Goal: Find specific page/section: Find specific page/section

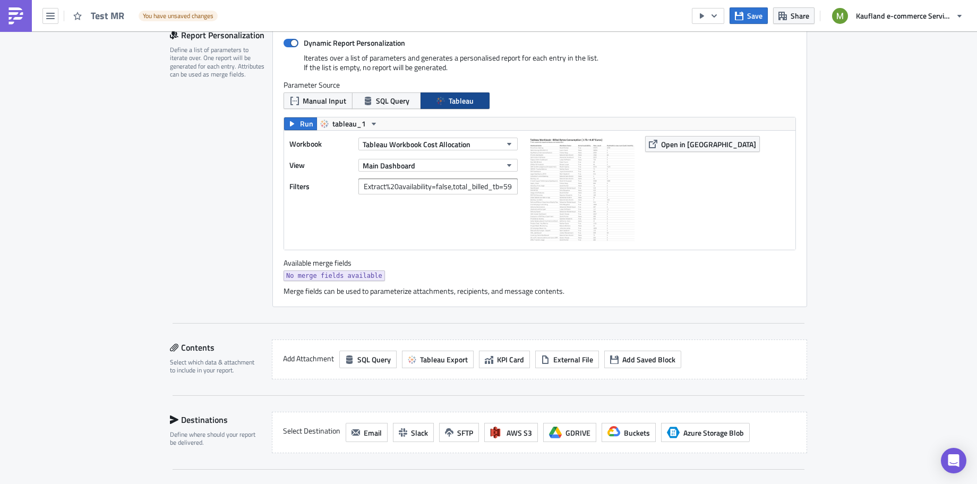
scroll to position [380, 0]
click at [495, 186] on input "Extract%20availability=false,total_billed_tb=59.88" at bounding box center [438, 187] width 159 height 16
drag, startPoint x: 446, startPoint y: 184, endPoint x: 523, endPoint y: 187, distance: 76.6
click at [523, 187] on div "Workbook Tableau Workbook Cost Allocation View Main Dashboard Filters Extract%2…" at bounding box center [540, 190] width 512 height 119
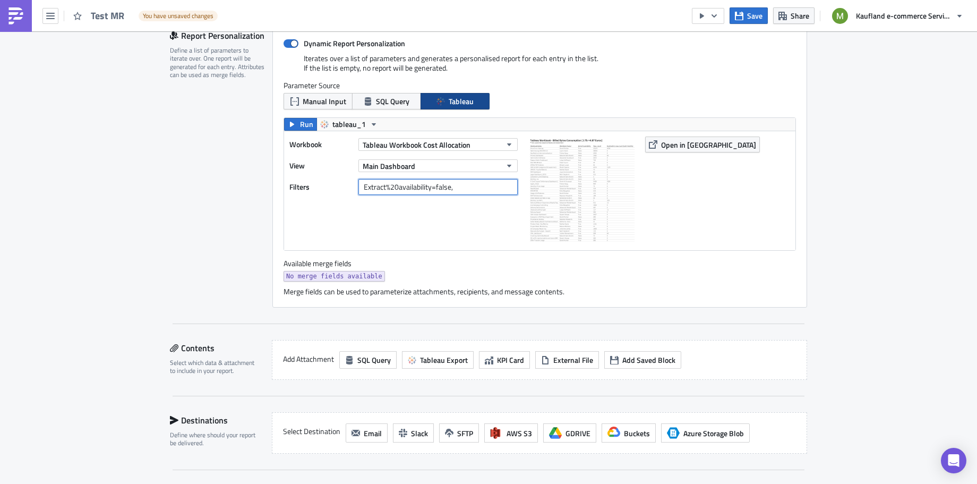
scroll to position [0, 0]
paste input "Billed_Bytes_Threshold"
click at [433, 186] on input "Extract%20availability=false,Billed_Bytes_Threshold" at bounding box center [438, 187] width 159 height 16
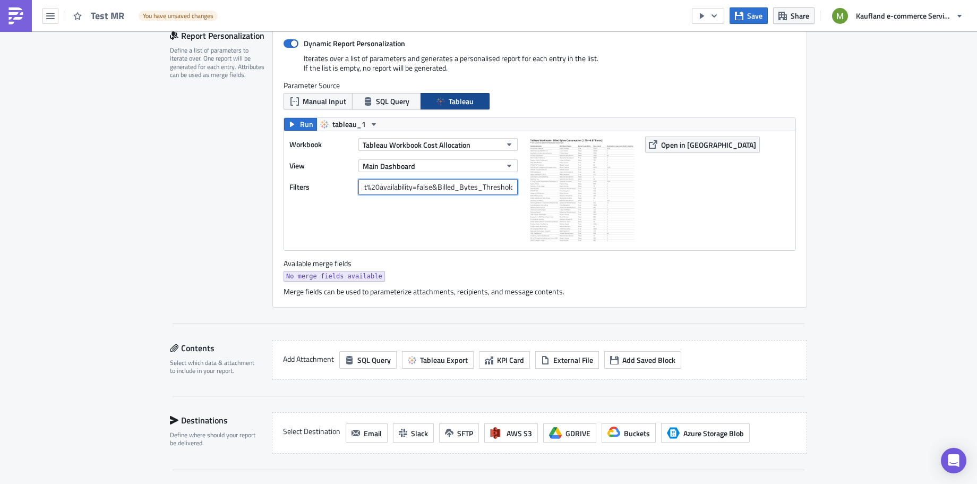
drag, startPoint x: 440, startPoint y: 185, endPoint x: 511, endPoint y: 188, distance: 70.7
click at [516, 189] on div "Filters Extract%20availability=false&Billed_Bytes_Threshold" at bounding box center [407, 187] width 234 height 16
click at [510, 187] on input "Extract%20availability=false&Billed_Bytes_Threshold" at bounding box center [438, 187] width 159 height 16
type input "Extract%20availability=false&Billed_Bytes_Threshold=30"
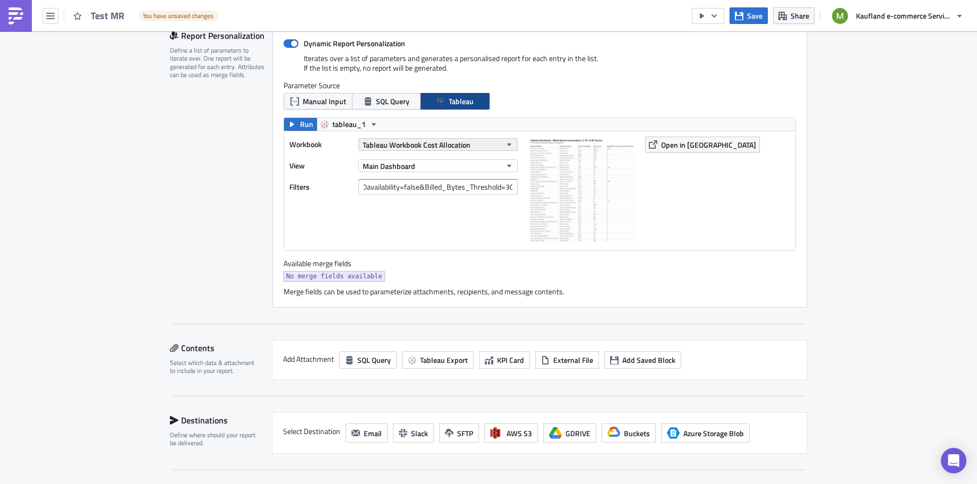
scroll to position [0, 0]
click at [507, 143] on icon "button" at bounding box center [509, 144] width 4 height 3
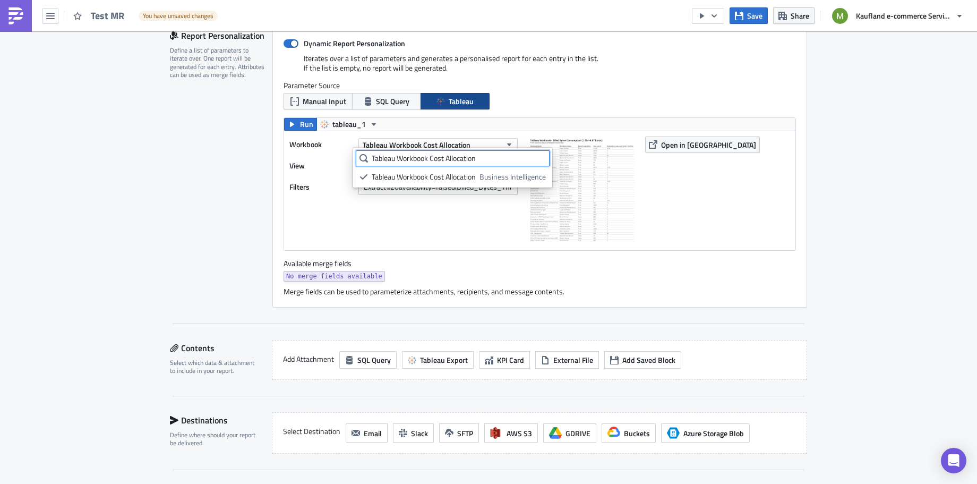
click at [498, 159] on input "Tableau Workbook Cost Allocation" at bounding box center [453, 158] width 194 height 16
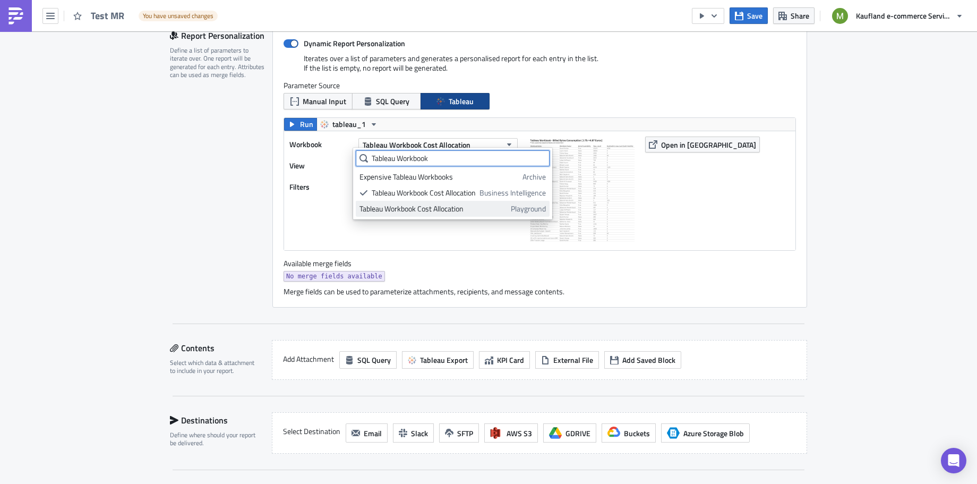
type input "Tableau Workbook"
click at [474, 209] on div "Tableau Workbook Cost Allocation" at bounding box center [434, 208] width 148 height 11
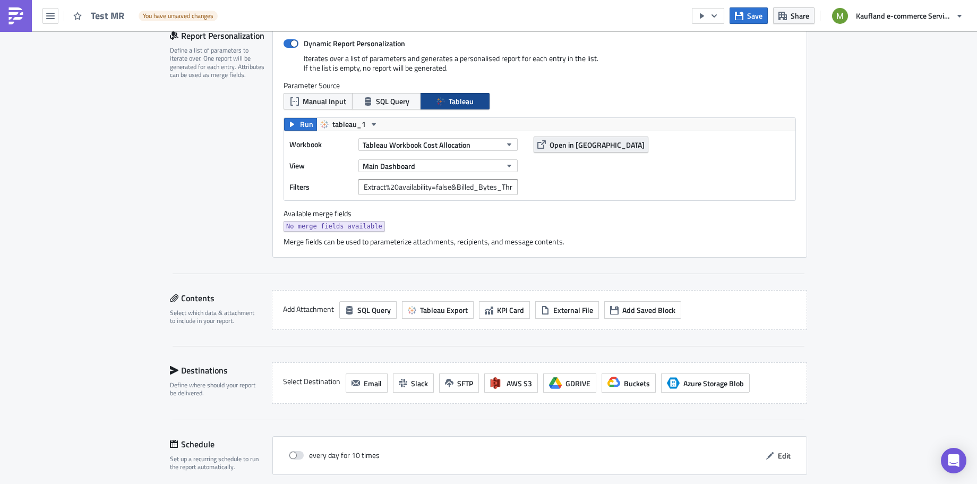
click at [567, 146] on span "Open in [GEOGRAPHIC_DATA]" at bounding box center [597, 144] width 95 height 11
click at [448, 143] on span "Tableau Workbook Cost Allocation" at bounding box center [417, 144] width 108 height 11
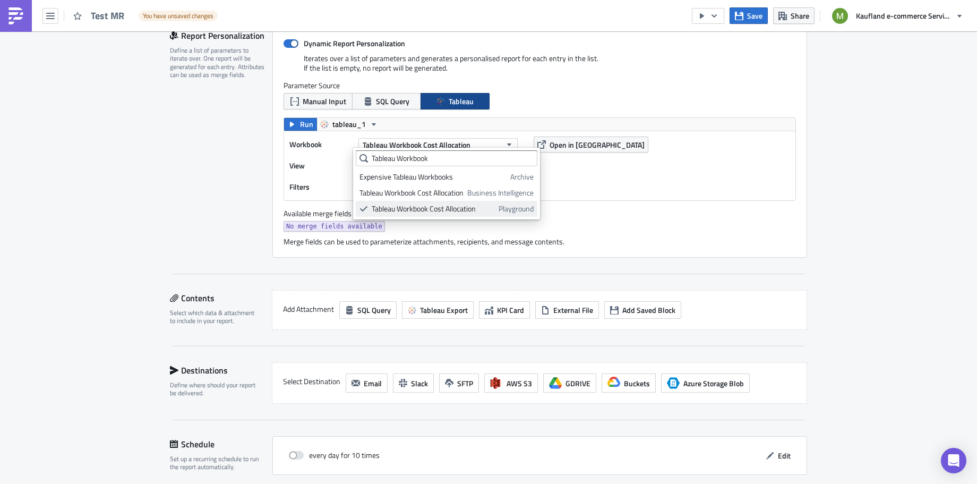
click at [417, 206] on div "Tableau Workbook Cost Allocation" at bounding box center [433, 208] width 123 height 11
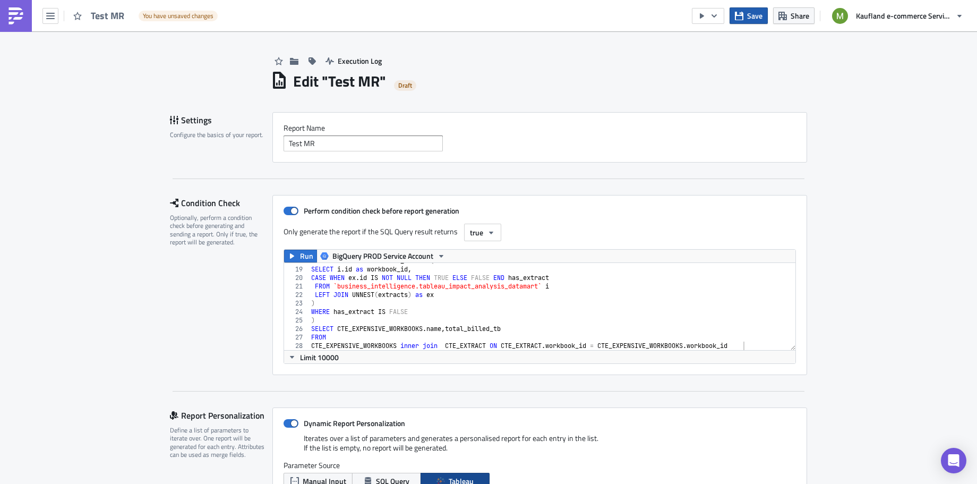
click at [749, 19] on span "Save" at bounding box center [754, 15] width 15 height 11
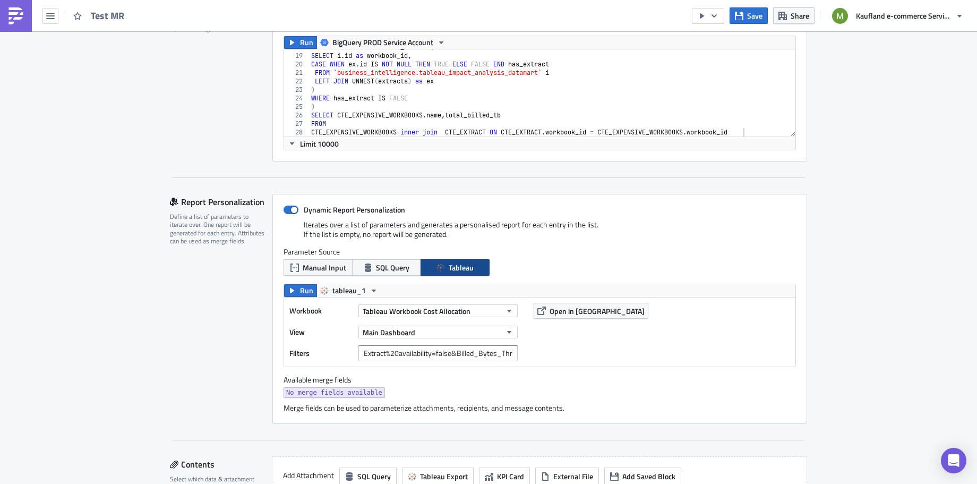
scroll to position [199, 0]
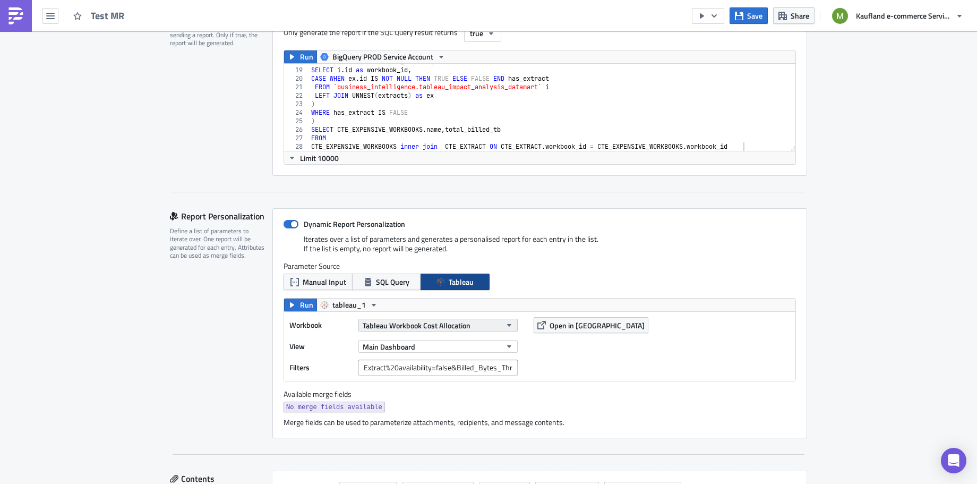
click at [505, 321] on icon "button" at bounding box center [509, 325] width 8 height 8
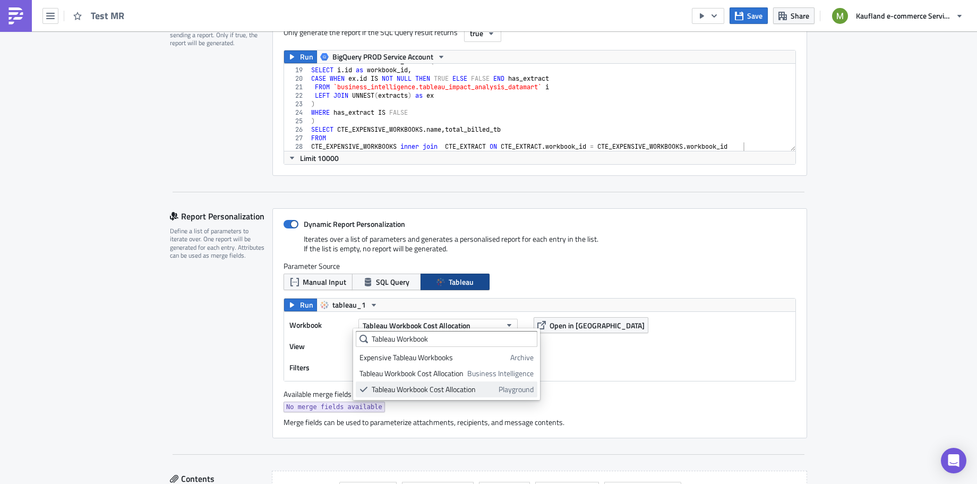
click at [441, 389] on div "Tableau Workbook Cost Allocation" at bounding box center [433, 389] width 123 height 11
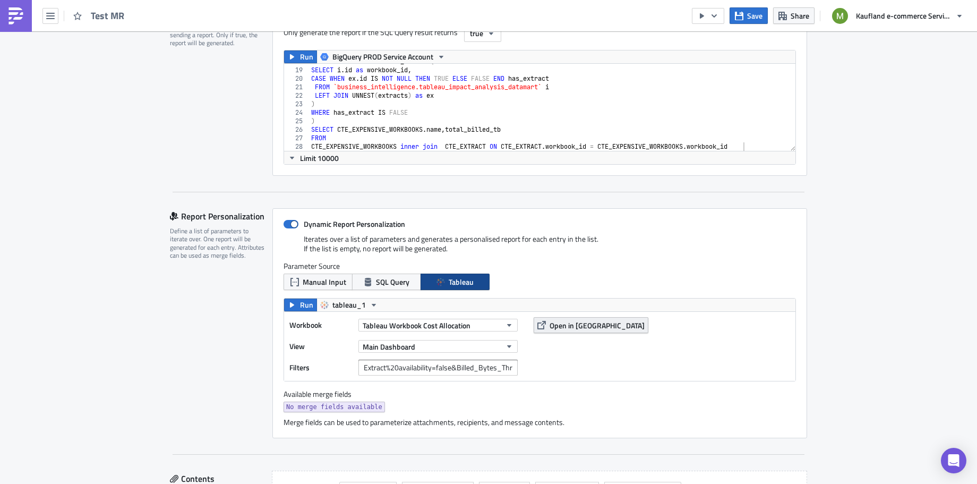
click at [562, 321] on span "Open in [GEOGRAPHIC_DATA]" at bounding box center [597, 325] width 95 height 11
click at [472, 320] on button "Tableau Workbook Cost Allocation" at bounding box center [438, 325] width 159 height 13
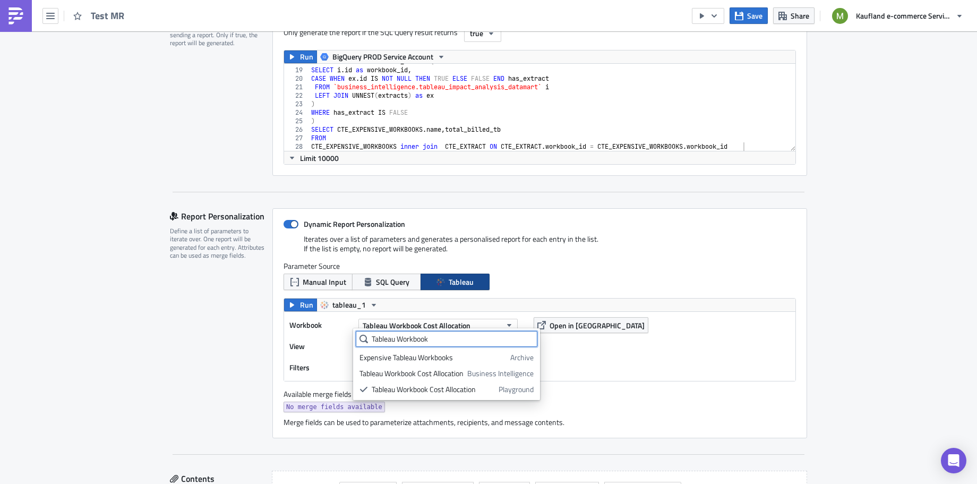
drag, startPoint x: 441, startPoint y: 338, endPoint x: 336, endPoint y: 337, distance: 105.7
click at [336, 337] on body "Test MR Save Share Kaufland e-commerce Services GmbH & Co. KG Execution Log Edi…" at bounding box center [488, 243] width 977 height 486
type input "T"
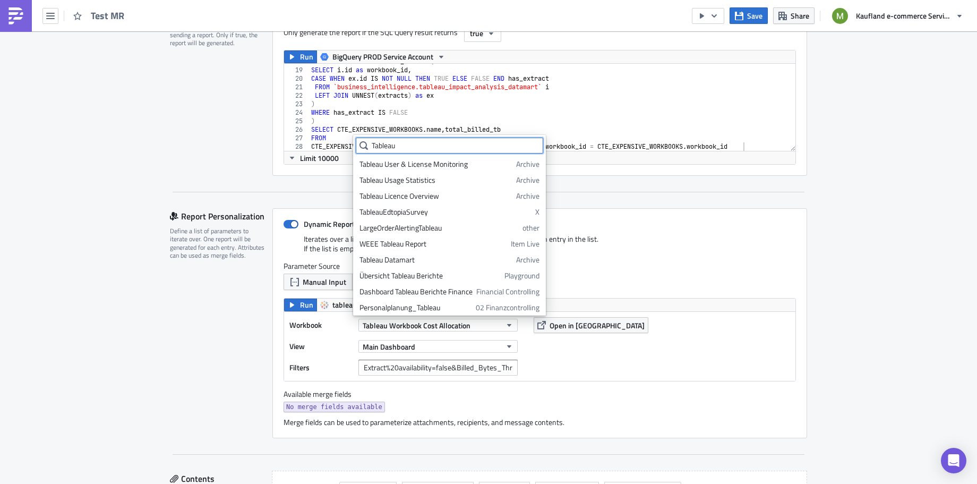
scroll to position [82, 0]
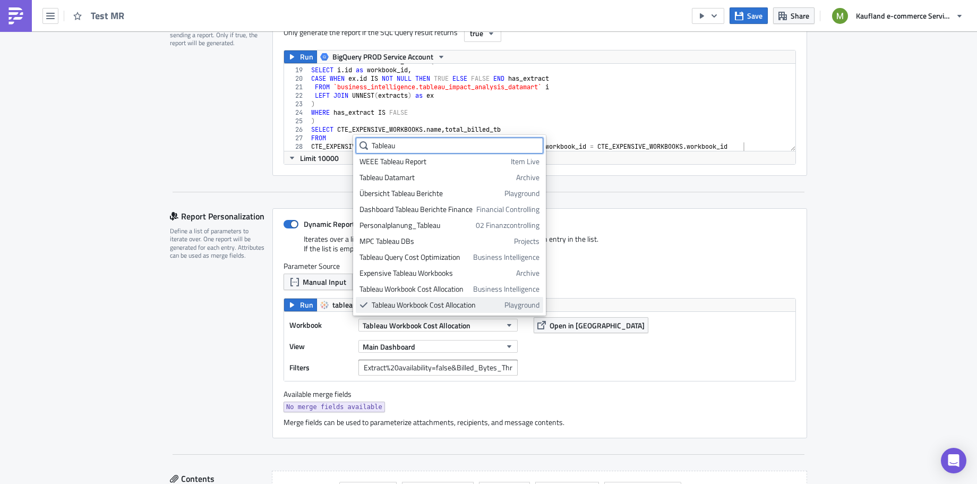
type input "Tableau"
click at [390, 304] on div "Tableau Workbook Cost Allocation" at bounding box center [436, 305] width 129 height 11
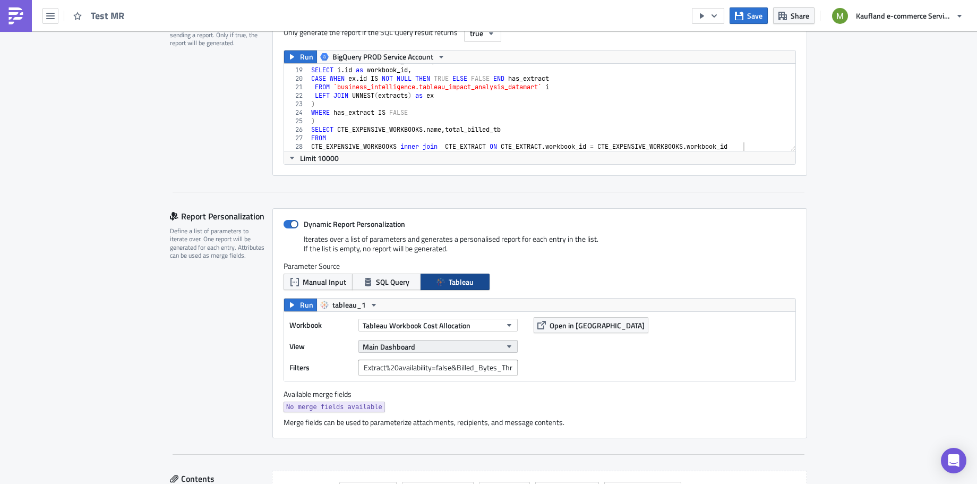
click at [410, 342] on button "Main Dashboard" at bounding box center [438, 346] width 159 height 13
click at [398, 412] on div "Main Dashboard" at bounding box center [407, 410] width 94 height 11
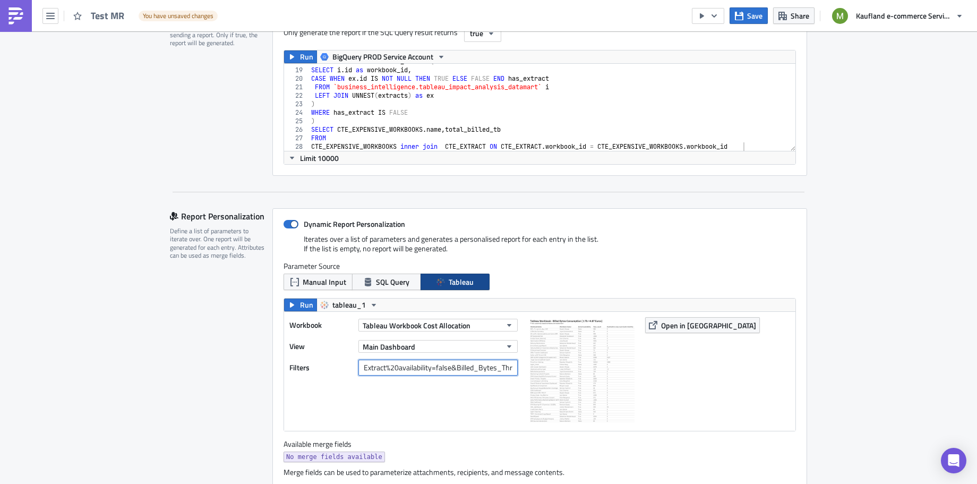
click at [419, 368] on input "Extract%20availability=false&Billed_Bytes_Threshold=30" at bounding box center [438, 368] width 159 height 16
click at [678, 321] on span "Open in [GEOGRAPHIC_DATA]" at bounding box center [708, 325] width 95 height 11
click at [439, 363] on input "Extract%20availability=false&Billed_Bytes_Threshold=30" at bounding box center [438, 368] width 159 height 16
drag, startPoint x: 456, startPoint y: 367, endPoint x: 545, endPoint y: 372, distance: 88.8
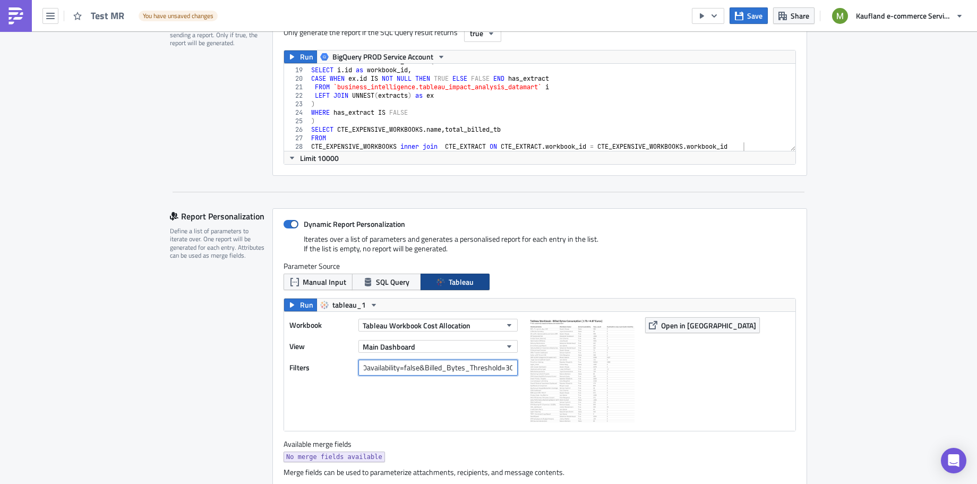
click at [545, 372] on div "Workbook Tableau Workbook Cost Allocation View Main Dashboard Filters Extract%2…" at bounding box center [540, 371] width 512 height 119
click at [467, 368] on input "Extract%20availability=false&Billed_Bytes_Threshold=30" at bounding box center [438, 368] width 159 height 16
drag, startPoint x: 485, startPoint y: 368, endPoint x: 510, endPoint y: 372, distance: 25.3
click at [517, 372] on div "Workbook Tableau Workbook Cost Allocation View Main Dashboard Filters Extract%2…" at bounding box center [407, 371] width 234 height 108
click at [506, 369] on input "Extract%20availability=false&Billed_Bytes_Threshold=30" at bounding box center [438, 368] width 159 height 16
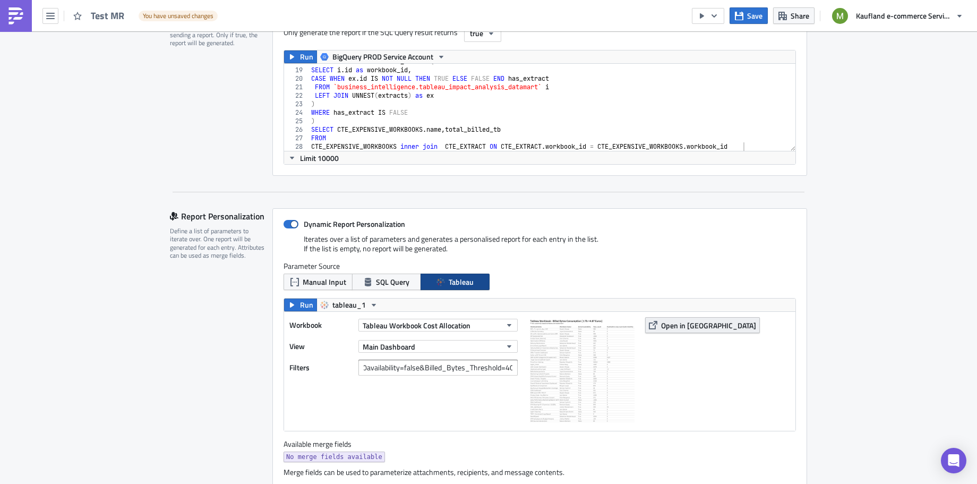
scroll to position [0, 0]
click at [670, 320] on span "Open in [GEOGRAPHIC_DATA]" at bounding box center [708, 325] width 95 height 11
click at [445, 365] on input "Extract%20availability=false&Billed_Bytes_Threshold=40" at bounding box center [438, 368] width 159 height 16
drag, startPoint x: 466, startPoint y: 364, endPoint x: 501, endPoint y: 368, distance: 35.3
click at [506, 368] on input "Extract%20availability=false&Billed_Bytes_Threshold=40" at bounding box center [438, 368] width 159 height 16
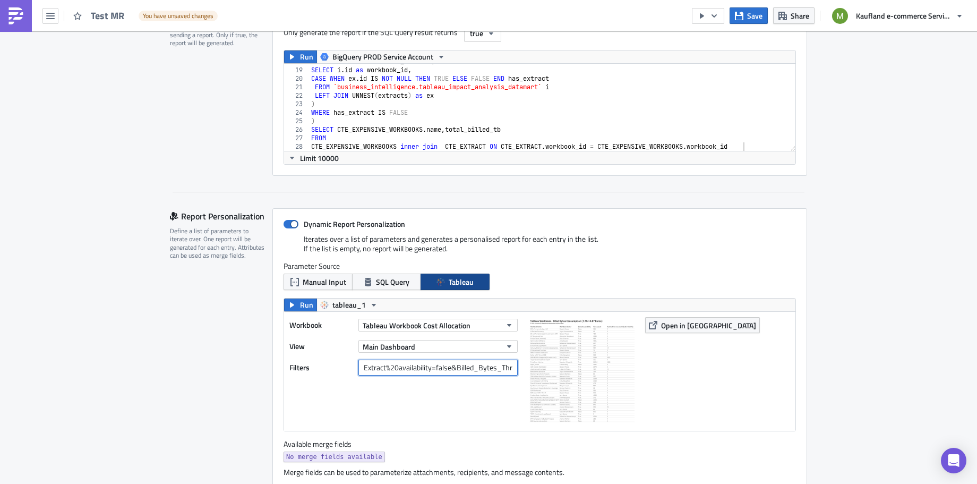
scroll to position [0, 32]
drag, startPoint x: 476, startPoint y: 364, endPoint x: 518, endPoint y: 370, distance: 43.0
click at [526, 371] on div "Workbook Tableau Workbook Cost Allocation View Main Dashboard Filters Extract%2…" at bounding box center [540, 371] width 512 height 119
click at [507, 368] on input "Extract%20availability=false&Billed_Bytes_Threshold=40" at bounding box center [438, 368] width 159 height 16
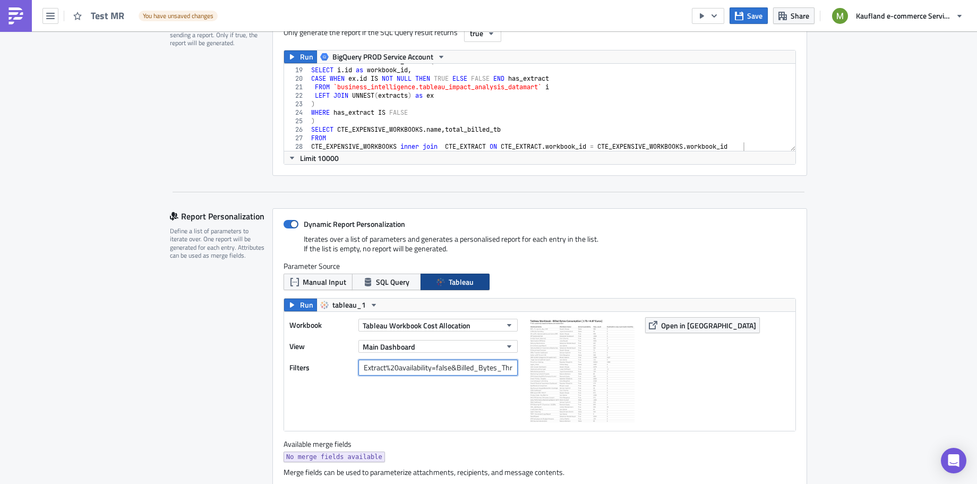
click at [505, 365] on input "Extract%20availability=false&Billed_Bytes_Threshold=30" at bounding box center [438, 368] width 159 height 16
drag, startPoint x: 490, startPoint y: 365, endPoint x: 521, endPoint y: 367, distance: 30.9
click at [526, 367] on div "Workbook Tableau Workbook Cost Allocation View Main Dashboard Filters Extract%2…" at bounding box center [540, 371] width 512 height 119
click at [508, 367] on input "Extract%20availability=false&Billed_Bytes_Threshold=30" at bounding box center [438, 368] width 159 height 16
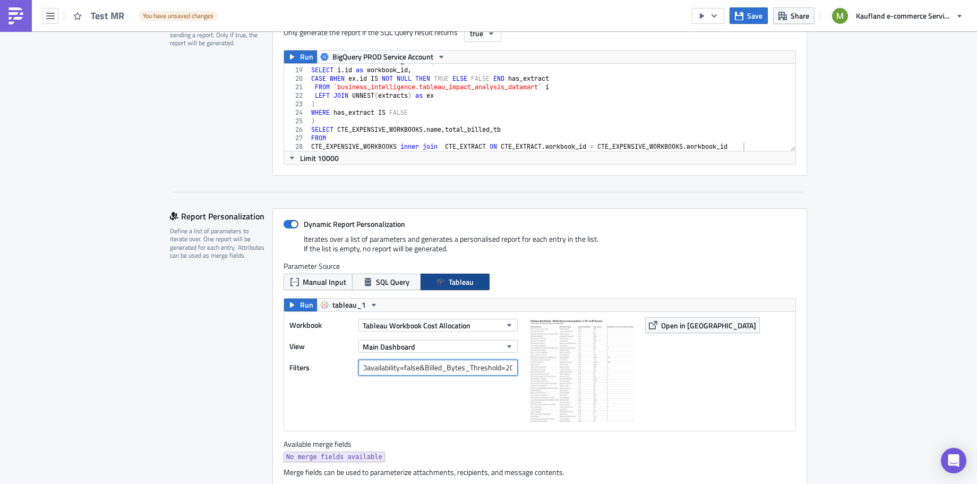
type input "Extract%20availability=false&Billed_Bytes_Threshold=20"
click at [642, 377] on div "Workbook Tableau Workbook Cost Allocation View Main Dashboard Filters Extract%2…" at bounding box center [540, 371] width 512 height 119
click at [678, 328] on span "Open in [GEOGRAPHIC_DATA]" at bounding box center [708, 325] width 95 height 11
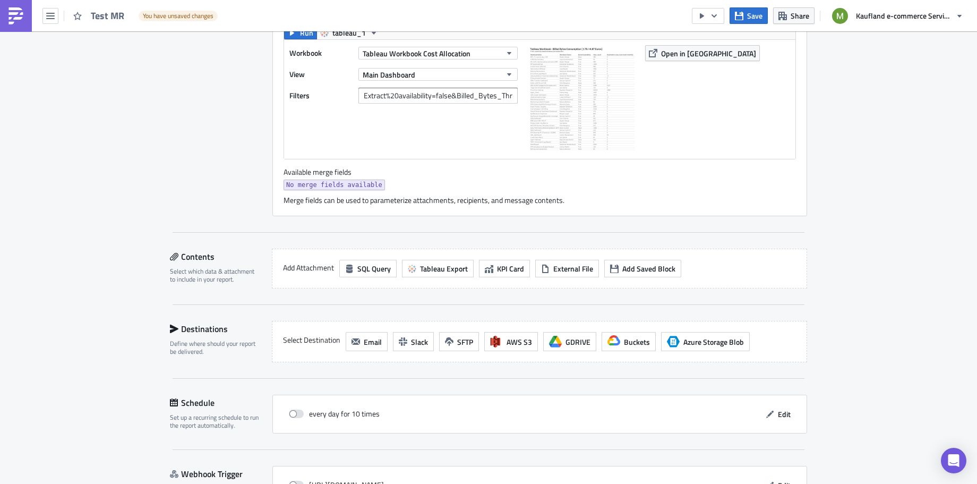
scroll to position [477, 0]
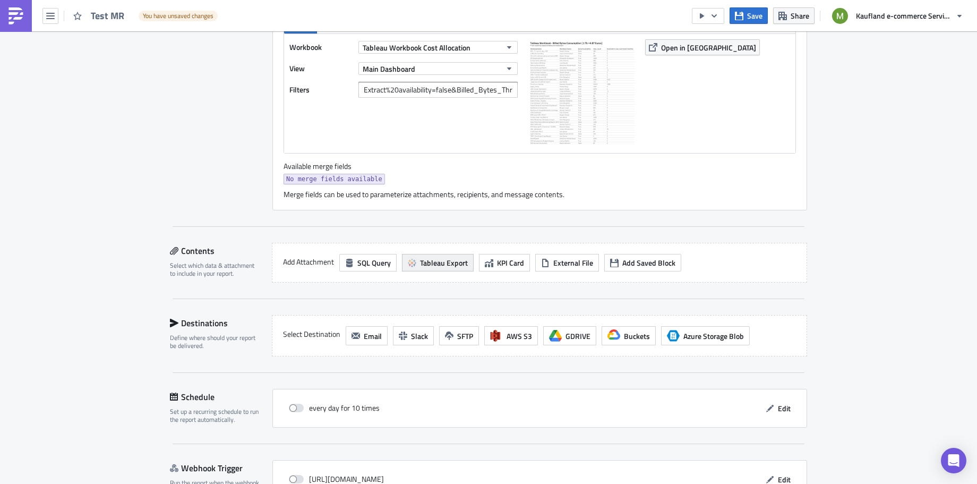
click at [453, 260] on span "Tableau Export" at bounding box center [444, 262] width 48 height 11
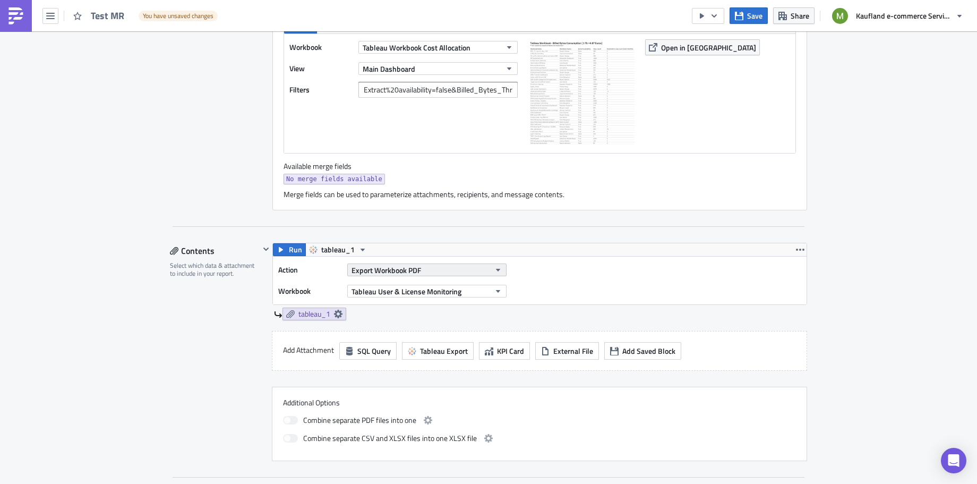
click at [421, 266] on button "Export Workbook PDF" at bounding box center [426, 269] width 159 height 13
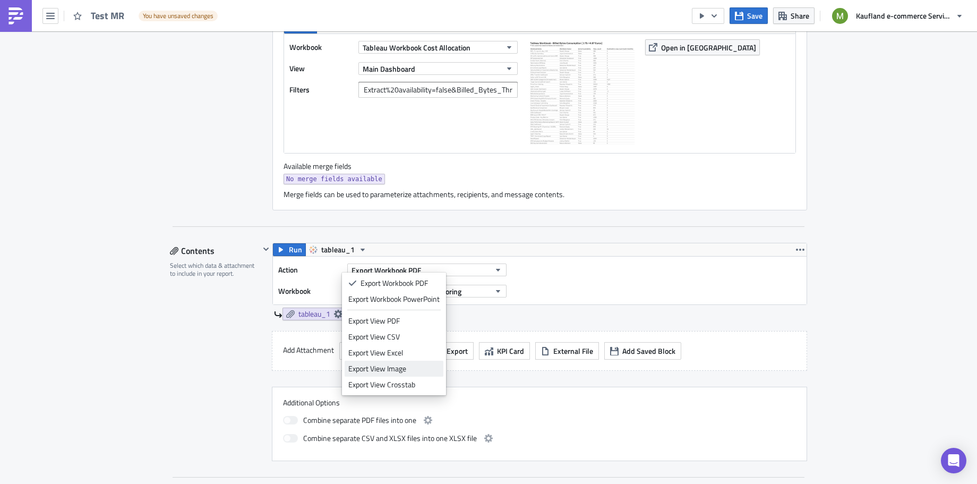
click at [407, 366] on div "Export View Image" at bounding box center [393, 368] width 91 height 11
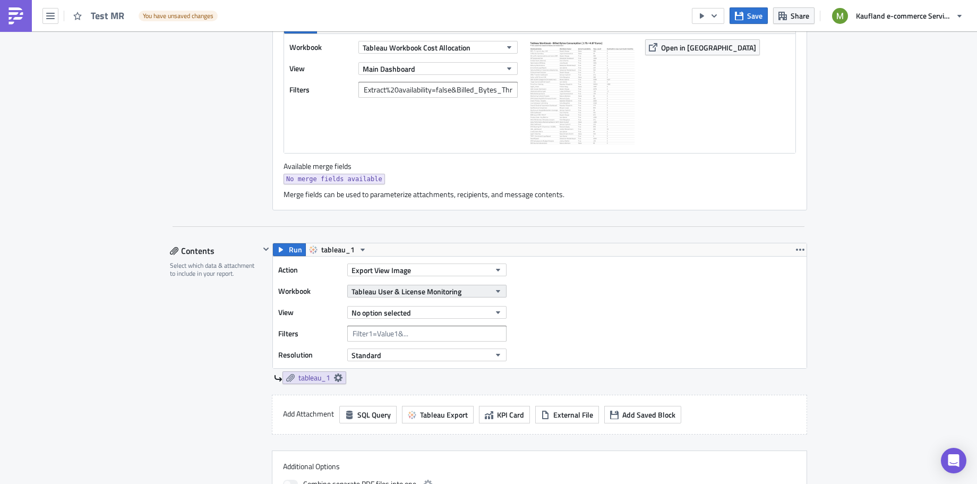
click at [400, 287] on span "Tableau User & License Monitoring" at bounding box center [407, 291] width 110 height 11
type input "tableau wor"
click at [534, 291] on div "Action Export View Image Workbook Tableau User & License Monitoring View No opt…" at bounding box center [540, 313] width 534 height 112
click at [476, 287] on button "Tableau User & License Monitoring" at bounding box center [426, 291] width 159 height 13
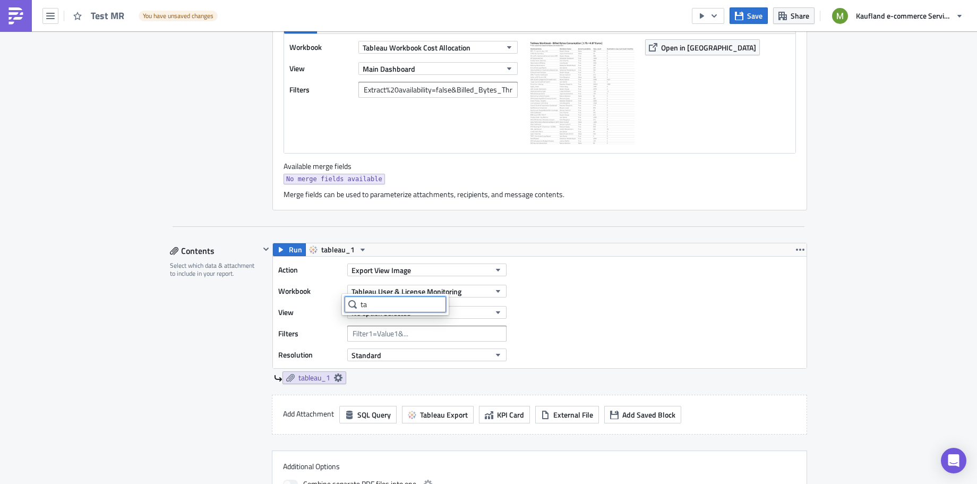
type input "t"
type input "Tableau Workbook Cost Allocation"
click at [424, 288] on span "Tableau User & License Monitoring" at bounding box center [407, 291] width 110 height 11
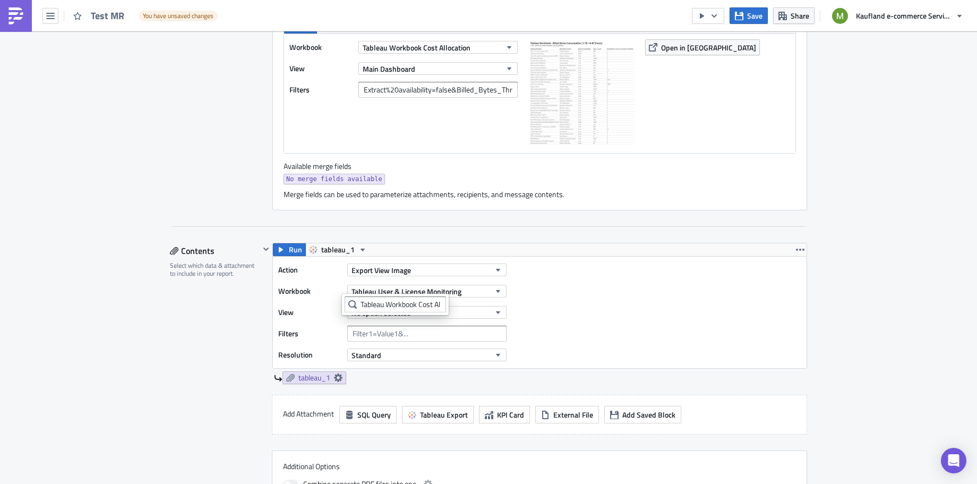
click at [565, 294] on div "Action Export View Image Workbook Tableau User & License Monitoring View No opt…" at bounding box center [540, 313] width 534 height 112
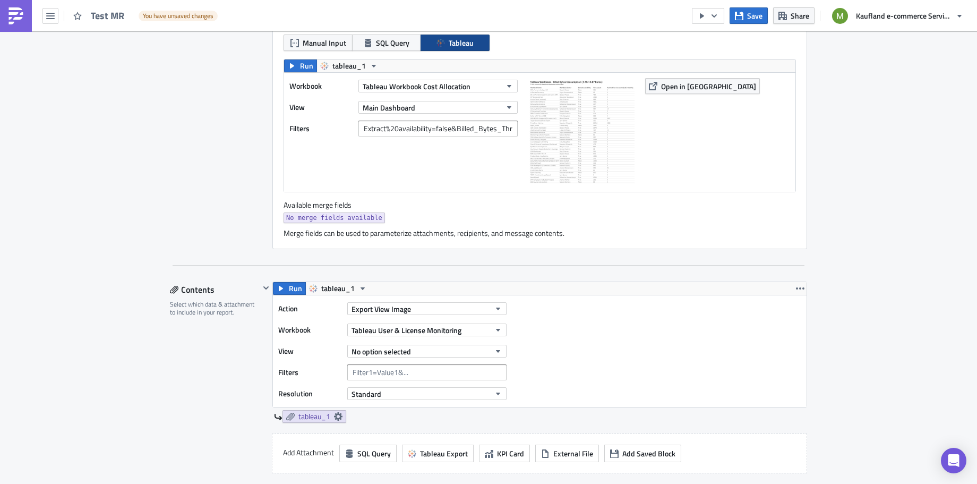
scroll to position [441, 0]
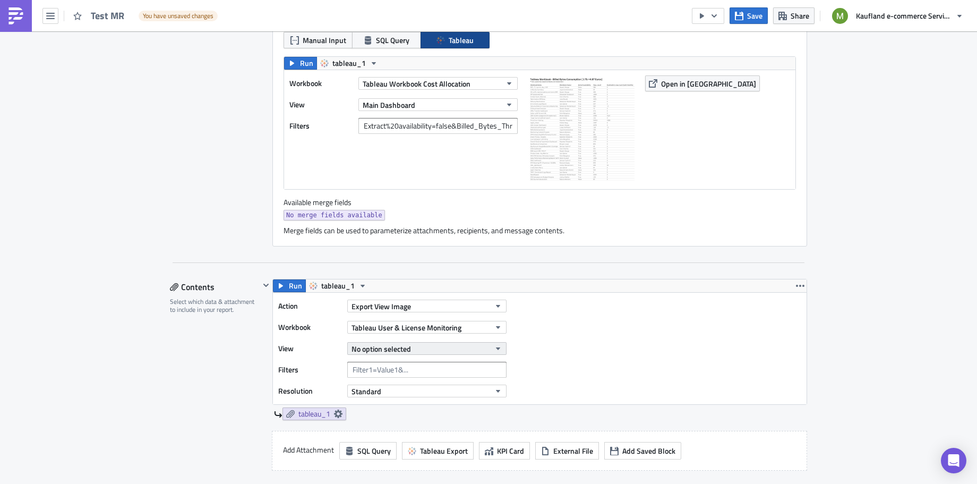
click at [425, 342] on button "No option selected" at bounding box center [426, 348] width 159 height 13
click at [421, 322] on span "Tableau User & License Monitoring" at bounding box center [407, 327] width 110 height 11
click at [429, 126] on input "Extract%20availability=false&Billed_Bytes_Threshold=20" at bounding box center [438, 126] width 159 height 16
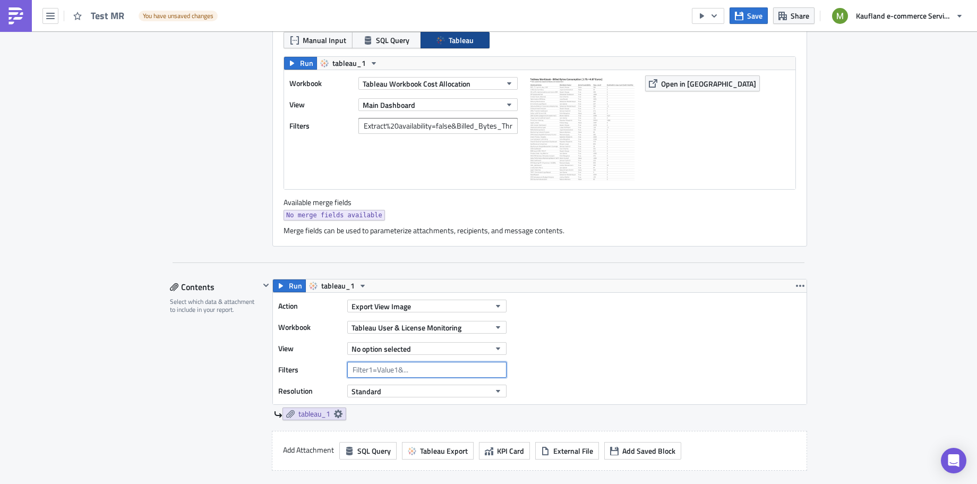
click at [392, 368] on input "text" at bounding box center [426, 370] width 159 height 16
paste input "Extract%20availability=false&Billed_Bytes_Threshold=20"
type input "Extract%20availability=false&Billed_Bytes_Threshold=20"
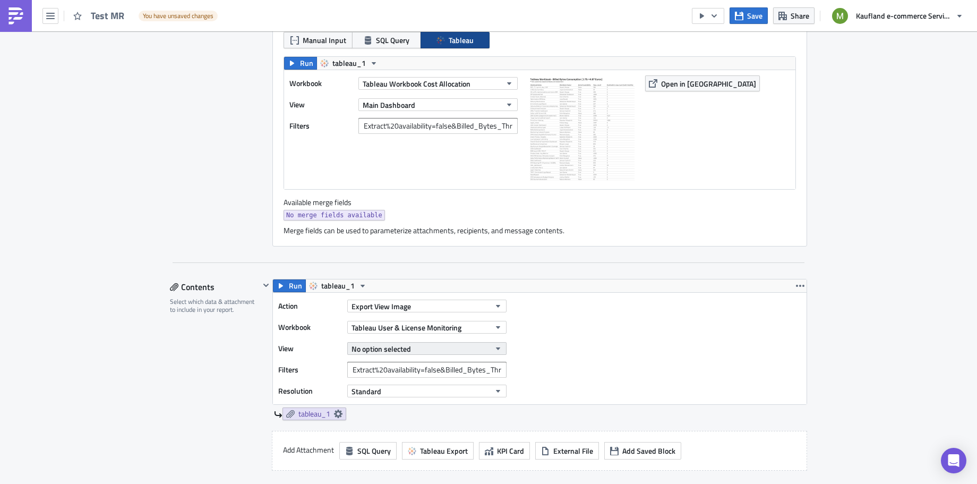
click at [400, 346] on span "No option selected" at bounding box center [381, 348] width 59 height 11
click at [407, 325] on span "Tableau User & License Monitoring" at bounding box center [407, 327] width 110 height 11
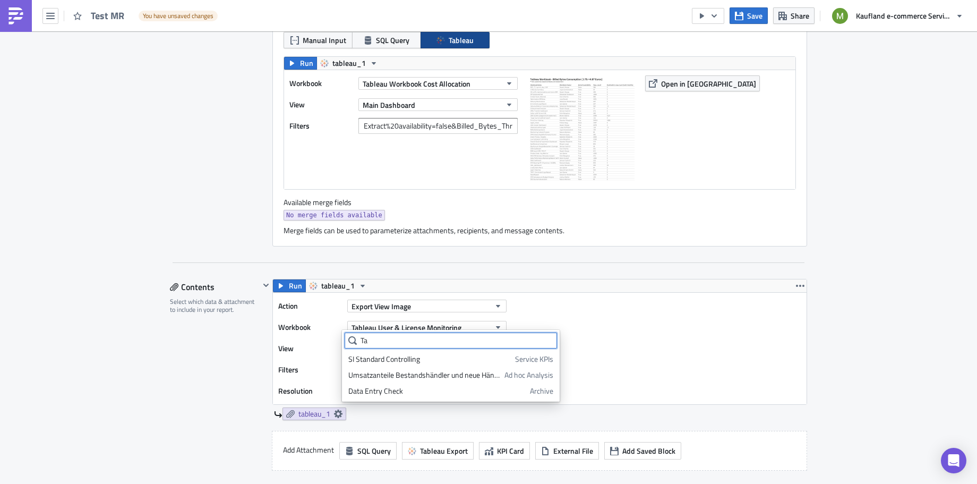
type input "T"
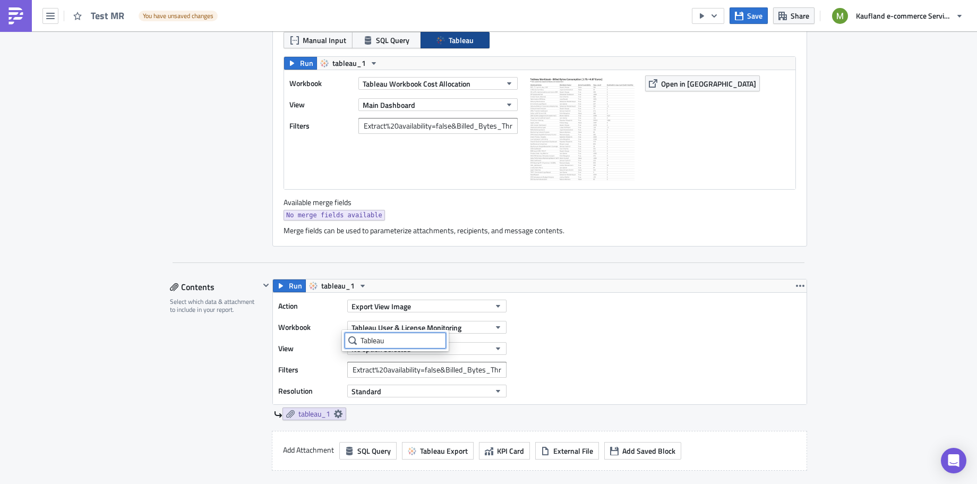
type input "Tableau"
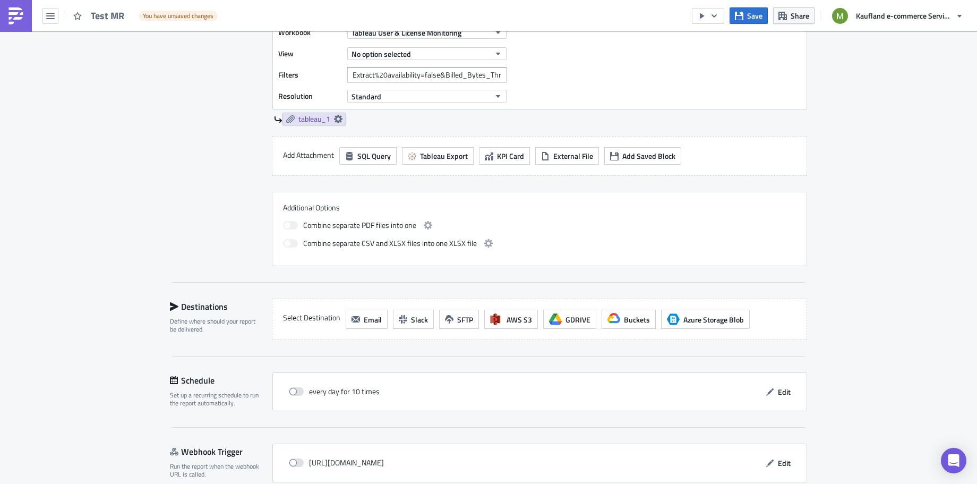
scroll to position [752, 0]
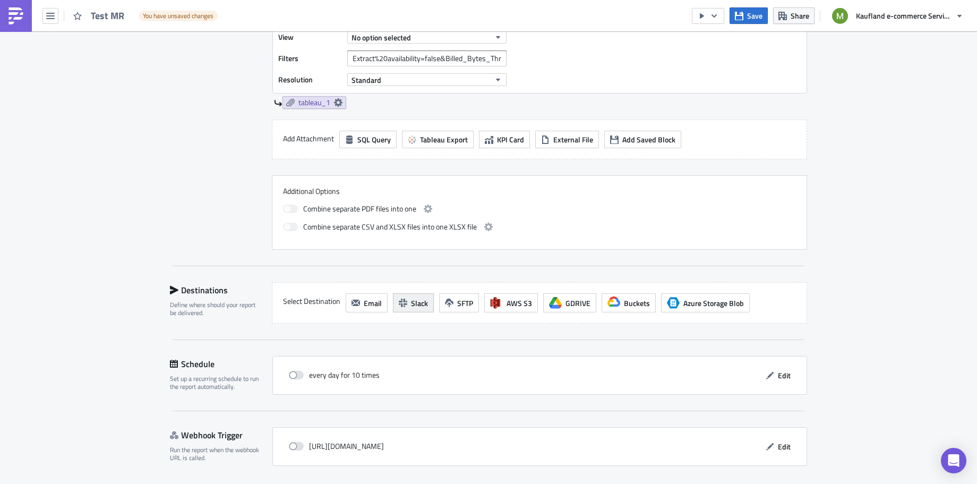
click at [412, 297] on span "Slack" at bounding box center [419, 302] width 17 height 11
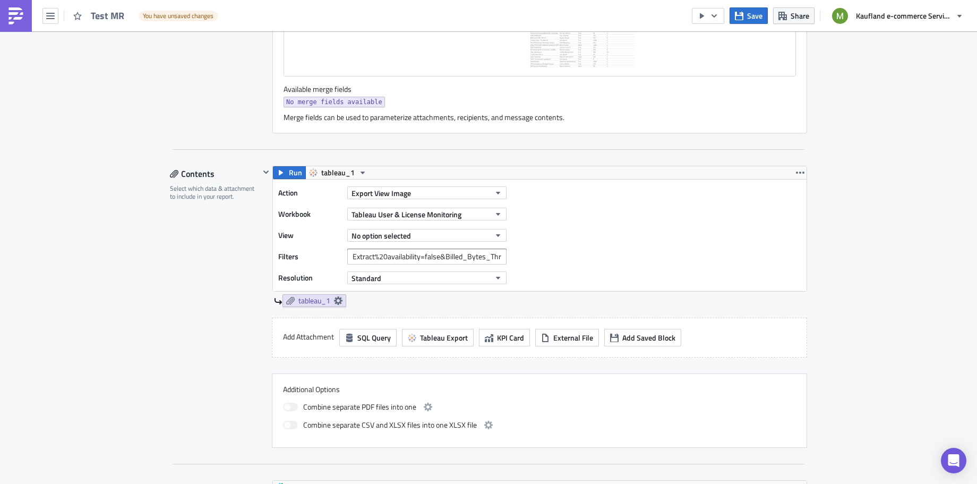
scroll to position [548, 0]
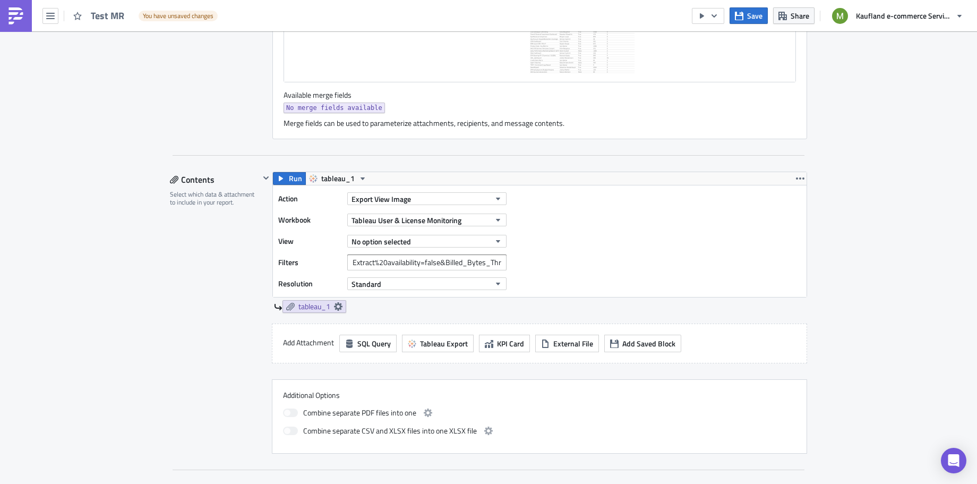
click at [872, 235] on div "Execution Log Edit " Test MR " Draft Settings Configure the basics of your repo…" at bounding box center [488, 264] width 977 height 1563
click at [804, 15] on span "Share" at bounding box center [800, 15] width 19 height 11
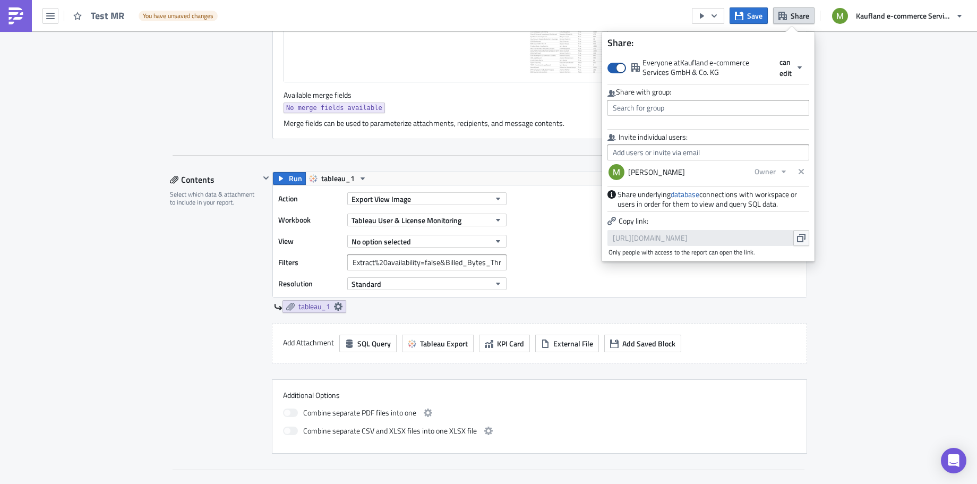
click at [616, 70] on span at bounding box center [617, 68] width 19 height 11
click at [616, 66] on input "Everyone at Kaufland e-commerce Services GmbH & Co. KG" at bounding box center [613, 62] width 7 height 7
checkbox input "false"
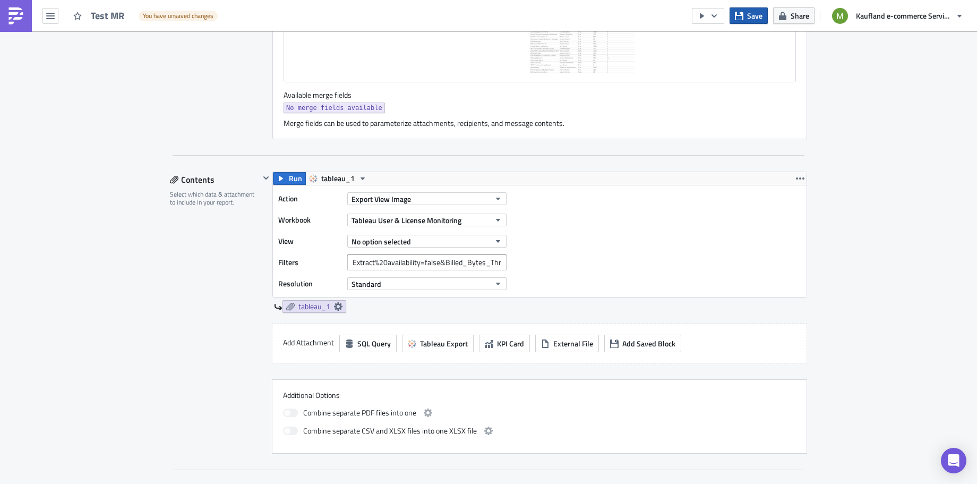
click at [755, 19] on span "Save" at bounding box center [754, 15] width 15 height 11
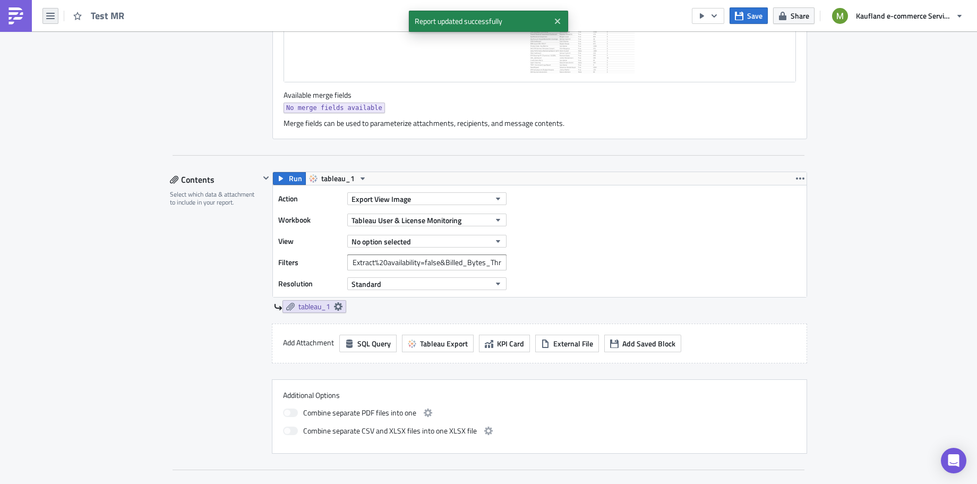
click at [48, 15] on icon "button" at bounding box center [50, 16] width 8 height 6
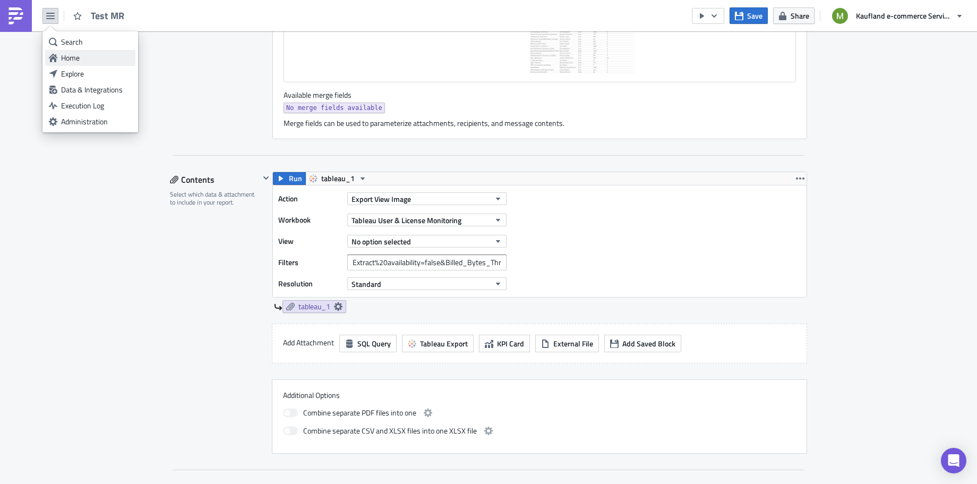
click at [68, 57] on div "Home" at bounding box center [96, 58] width 71 height 11
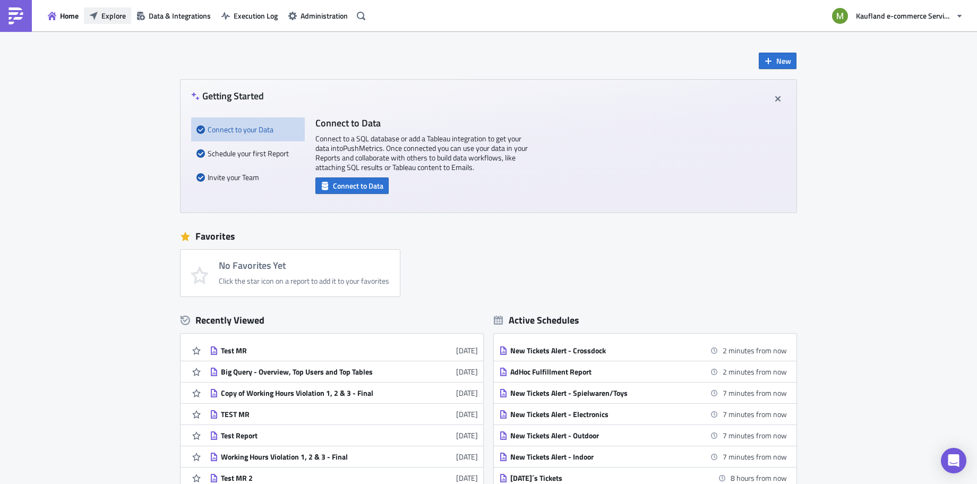
click at [117, 14] on span "Explore" at bounding box center [113, 15] width 24 height 11
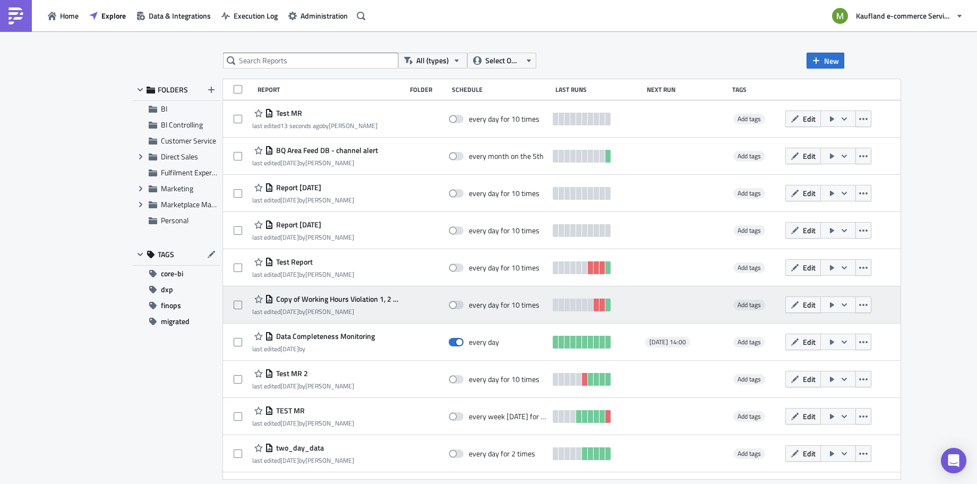
click at [309, 297] on span "Copy of Working Hours Violation 1, 2 & 3 - Final" at bounding box center [337, 299] width 127 height 10
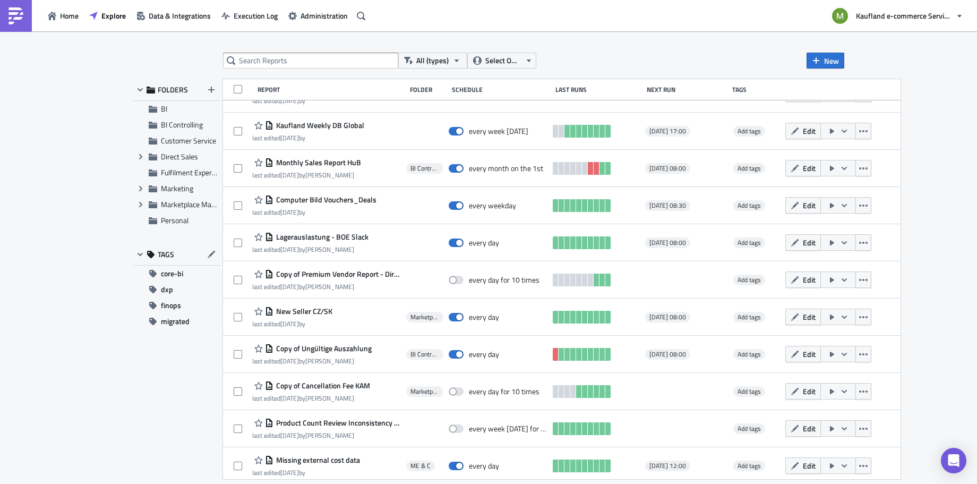
scroll to position [852, 0]
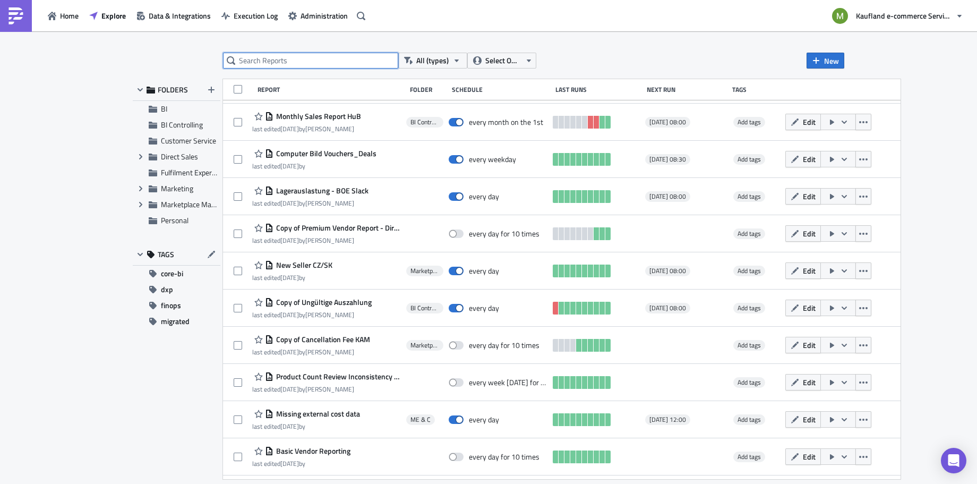
click at [310, 63] on input "text" at bounding box center [310, 61] width 175 height 16
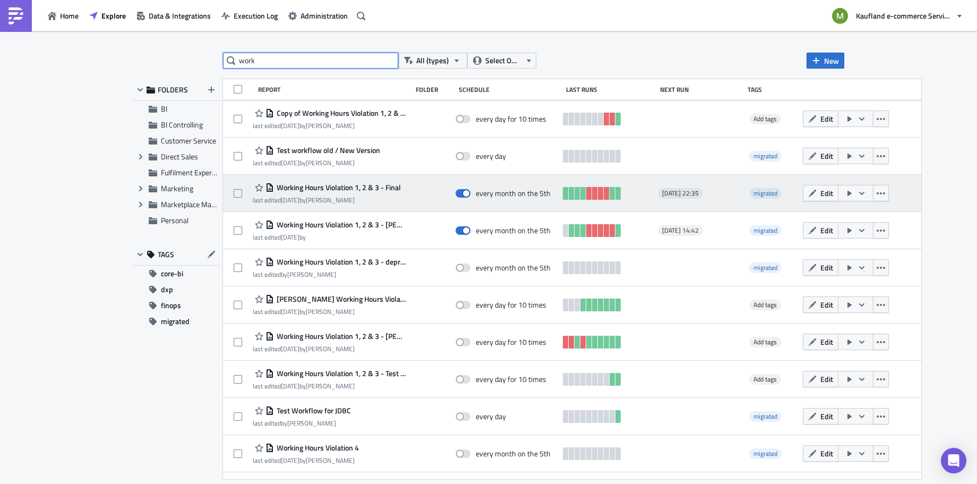
type input "work"
click at [307, 186] on span "Working Hours Violation 1, 2 & 3 - Final" at bounding box center [337, 188] width 127 height 10
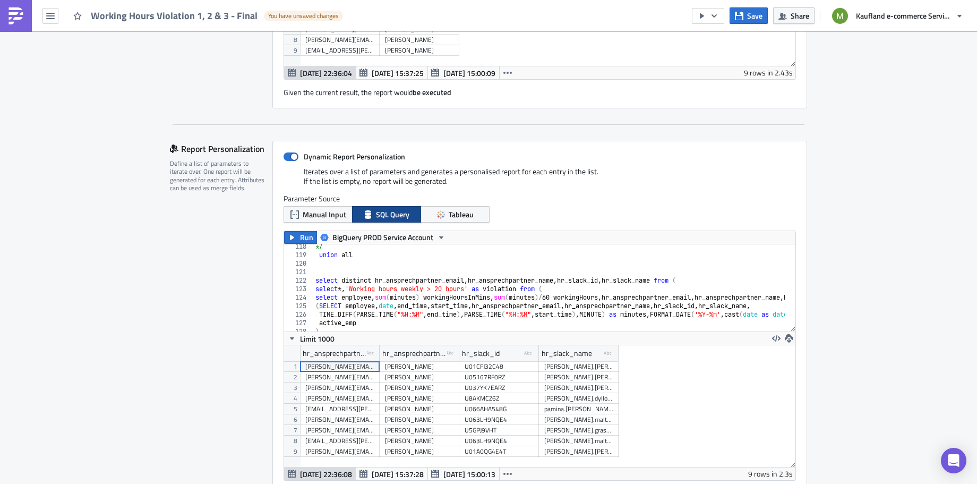
scroll to position [997, 0]
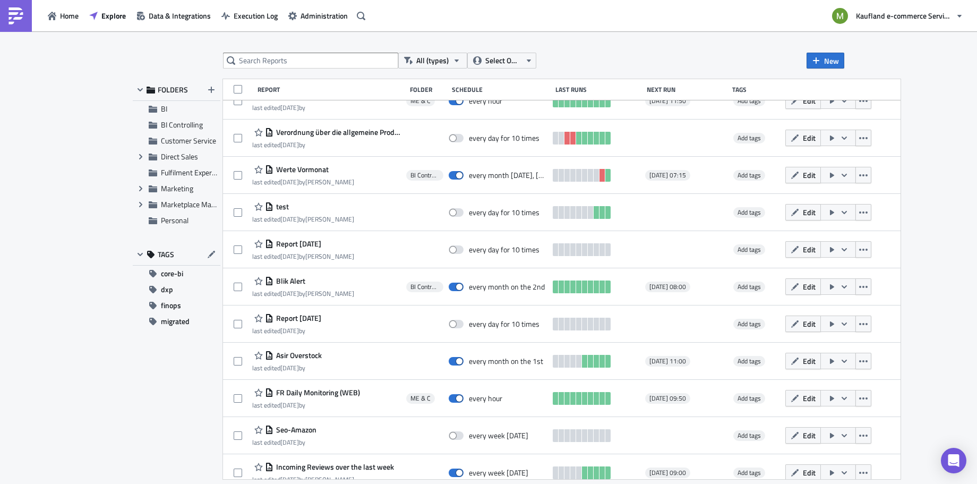
scroll to position [394, 0]
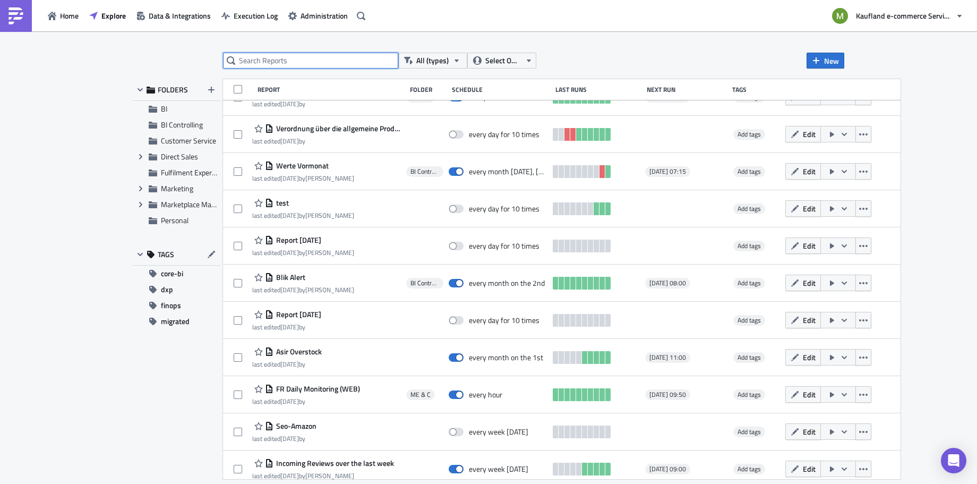
click at [334, 65] on input "text" at bounding box center [310, 61] width 175 height 16
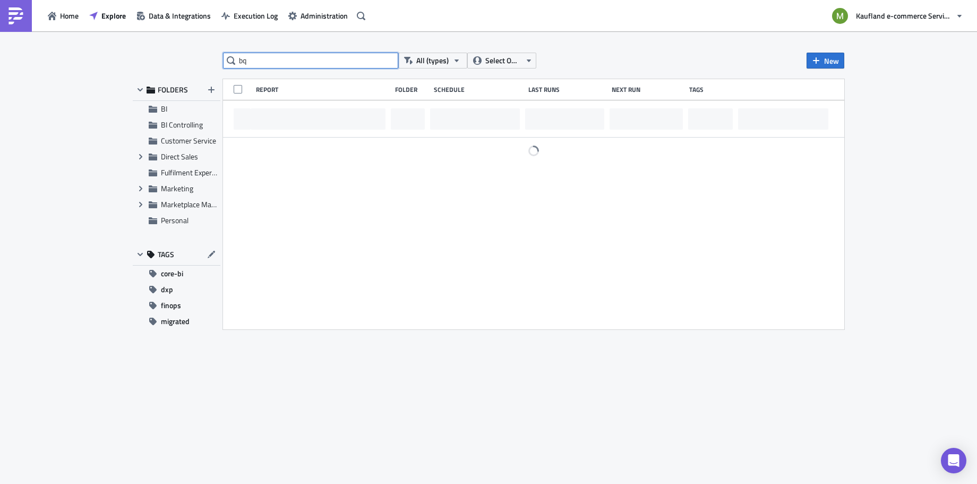
scroll to position [0, 0]
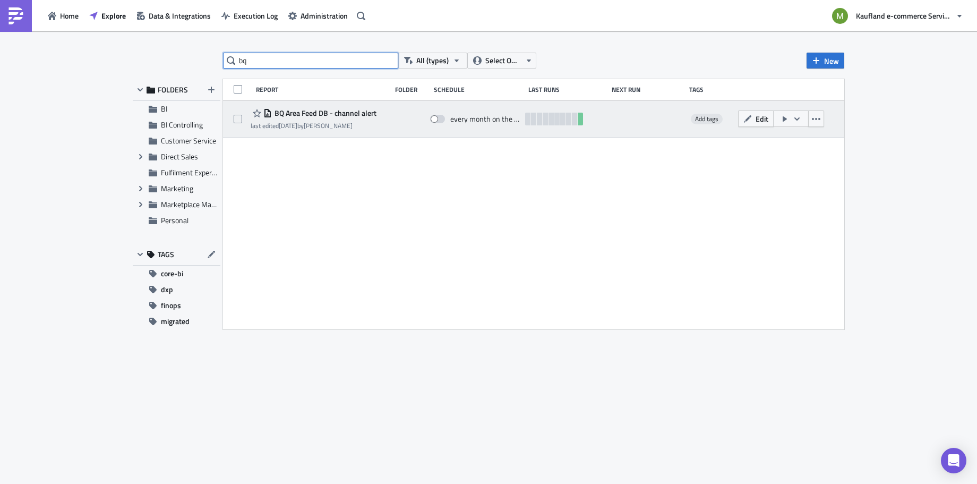
type input "bq"
click at [311, 113] on span "BQ Area Feed DB - channel alert" at bounding box center [324, 113] width 105 height 10
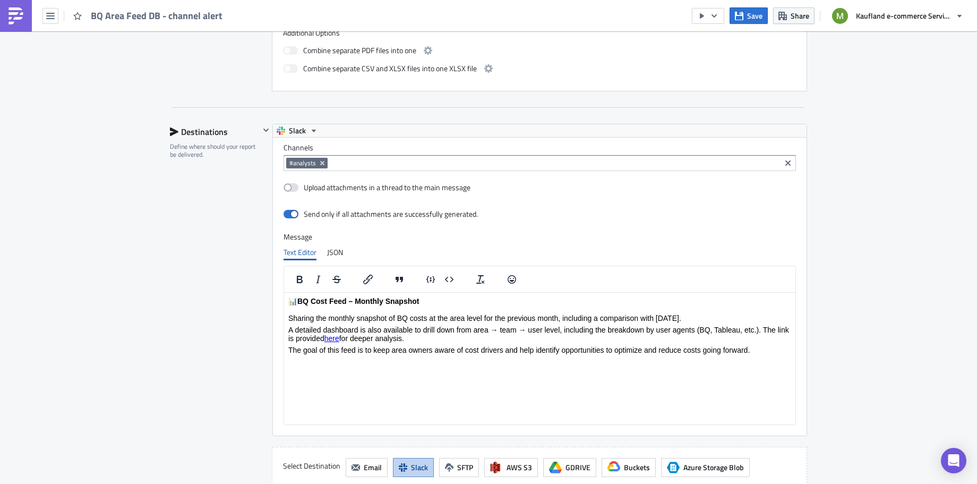
scroll to position [628, 0]
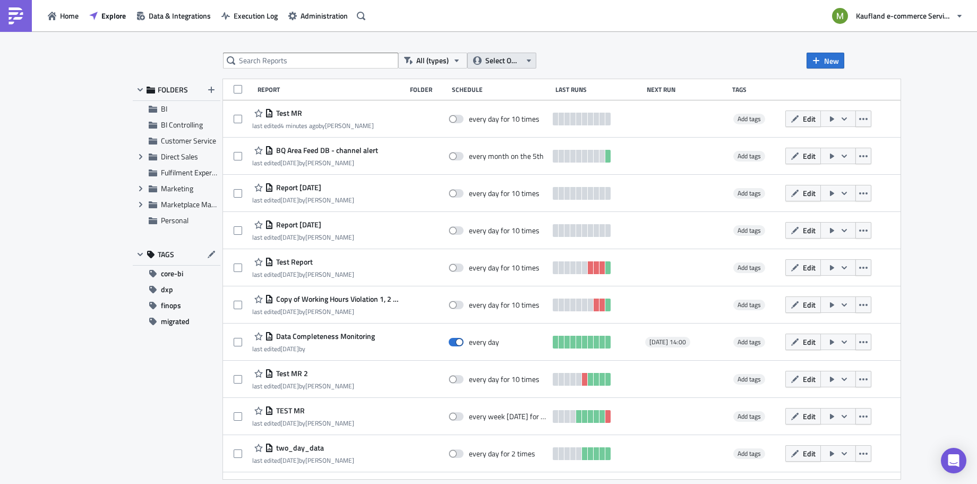
click at [492, 62] on span "Select Owner" at bounding box center [504, 61] width 36 height 12
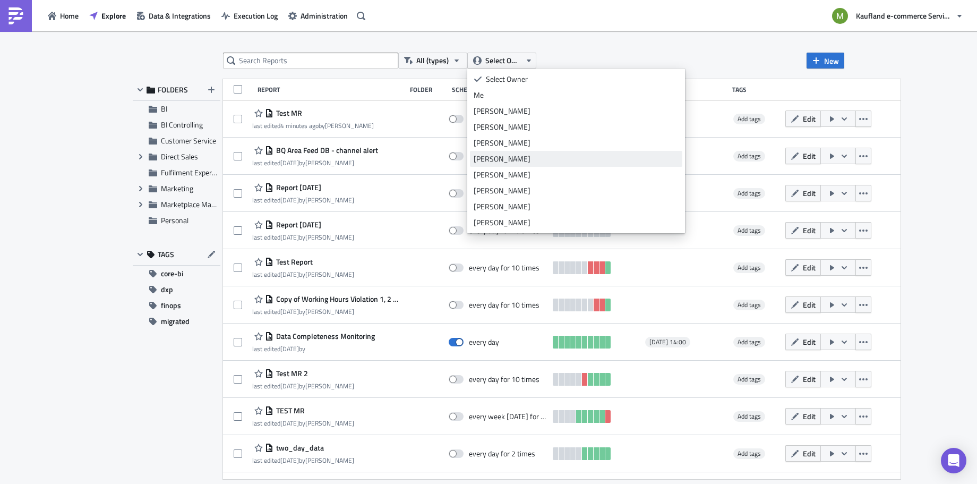
click at [488, 157] on div "[PERSON_NAME]" at bounding box center [576, 159] width 205 height 11
